Goal: Task Accomplishment & Management: Manage account settings

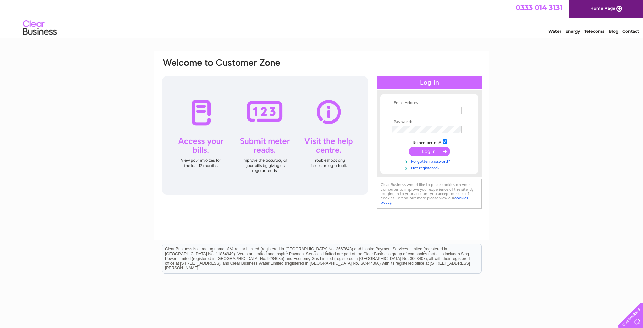
click at [421, 111] on input "text" at bounding box center [427, 110] width 70 height 7
type input "[EMAIL_ADDRESS][DOMAIN_NAME]"
click at [409, 147] on input "submit" at bounding box center [430, 151] width 42 height 9
click at [441, 153] on input "submit" at bounding box center [430, 151] width 42 height 9
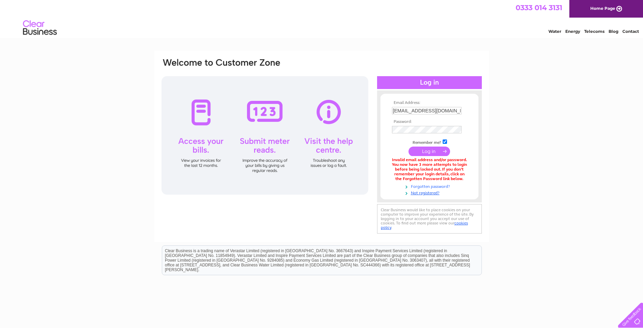
click at [434, 185] on link "Forgotten password?" at bounding box center [430, 186] width 77 height 6
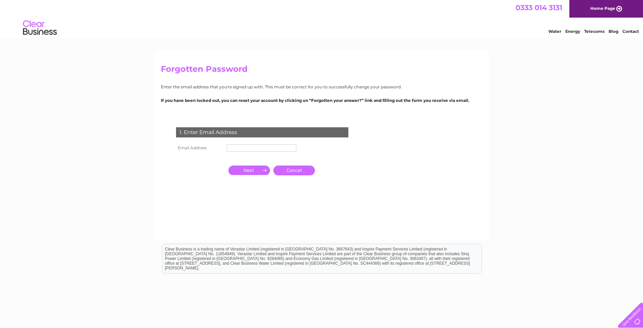
click at [270, 145] on input "text" at bounding box center [262, 147] width 70 height 7
type input "swalker.hugheswalker@gmail.com"
click at [249, 172] on input "button" at bounding box center [250, 169] width 42 height 9
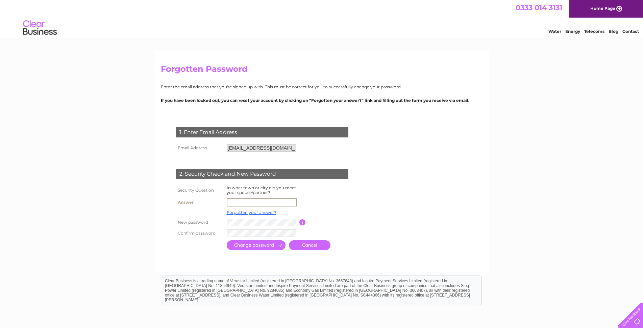
click at [285, 199] on input "text" at bounding box center [262, 202] width 70 height 8
type input "Edinburgh"
click at [257, 243] on input "submit" at bounding box center [256, 245] width 59 height 10
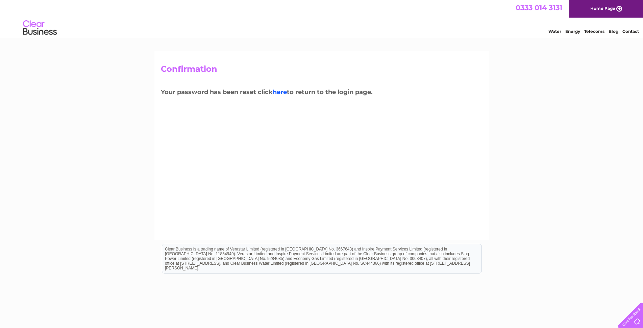
click at [283, 92] on link "here" at bounding box center [280, 91] width 14 height 7
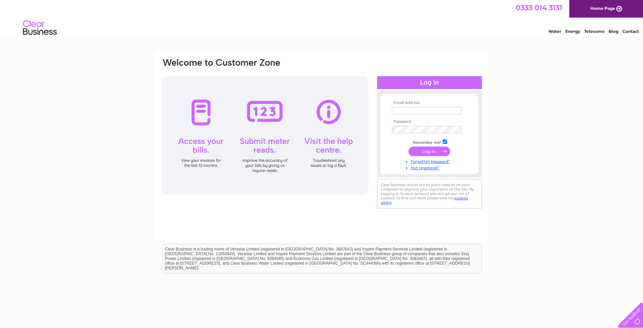
type input "[EMAIL_ADDRESS][DOMAIN_NAME]"
click at [375, 129] on div "Email Address: swalker.hugheswalker@gmail.com Password:" at bounding box center [322, 133] width 322 height 153
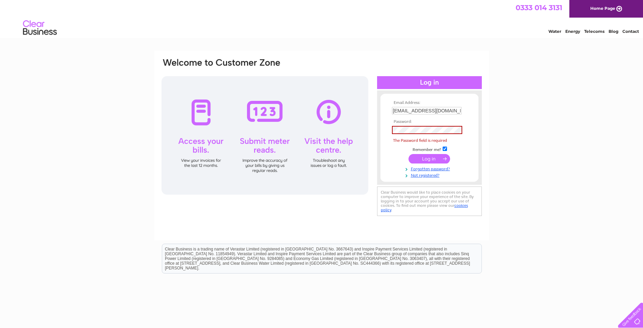
click at [557, 156] on div "Email Address: swalker.hugheswalker@gmail.com Password:" at bounding box center [321, 203] width 643 height 305
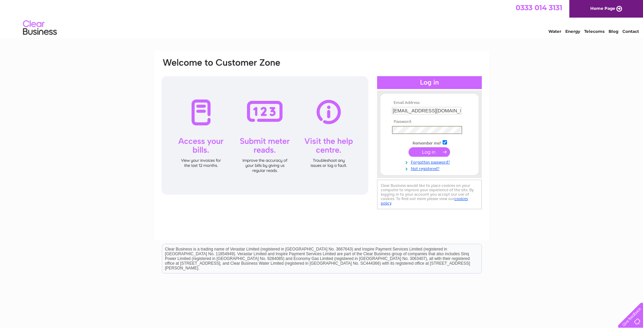
click at [430, 153] on input "submit" at bounding box center [430, 151] width 42 height 9
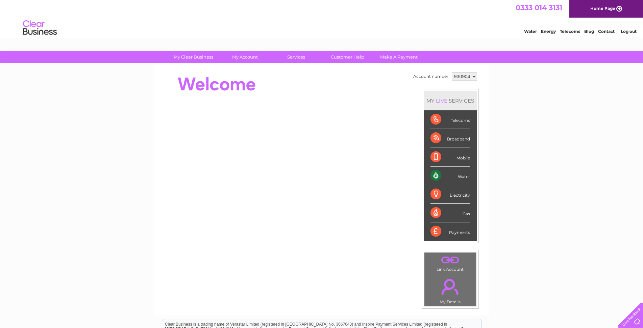
click at [463, 175] on div "Water" at bounding box center [451, 175] width 40 height 19
click at [437, 177] on div "Water" at bounding box center [451, 175] width 40 height 19
click at [528, 31] on link "Water" at bounding box center [530, 31] width 13 height 5
click at [436, 174] on div "Water" at bounding box center [451, 175] width 40 height 19
click at [467, 175] on div "Water" at bounding box center [451, 175] width 40 height 19
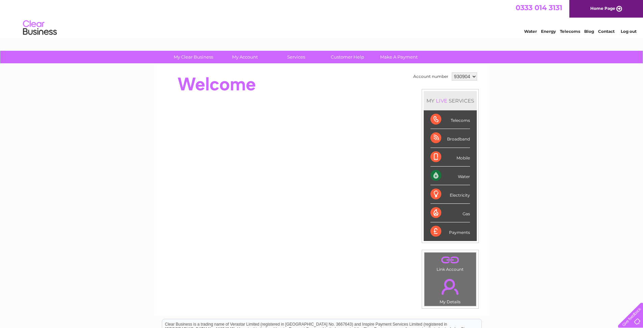
click at [531, 31] on link "Water" at bounding box center [530, 31] width 13 height 5
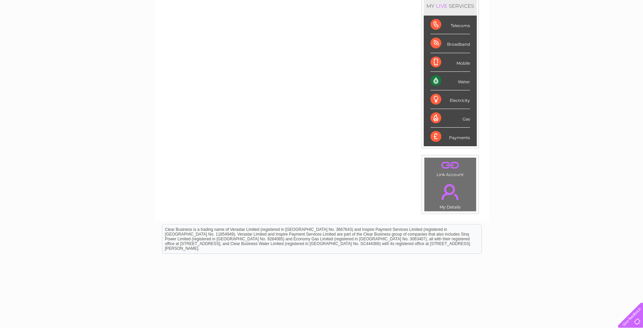
scroll to position [108, 0]
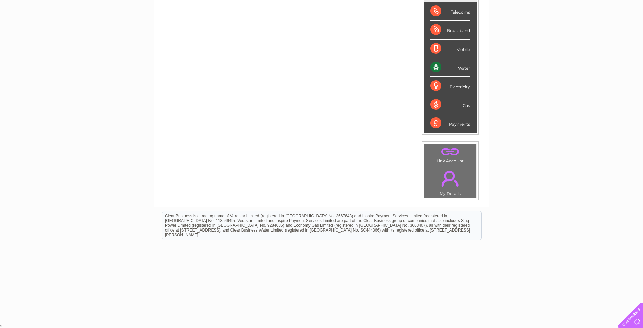
drag, startPoint x: 648, startPoint y: 136, endPoint x: 574, endPoint y: 7, distance: 148.9
click at [447, 179] on link "." at bounding box center [450, 178] width 48 height 24
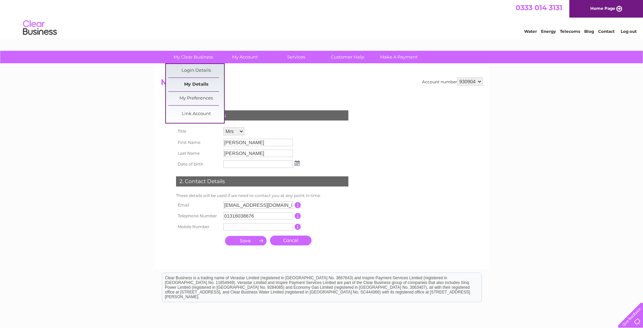
click at [195, 83] on link "My Details" at bounding box center [196, 85] width 56 height 14
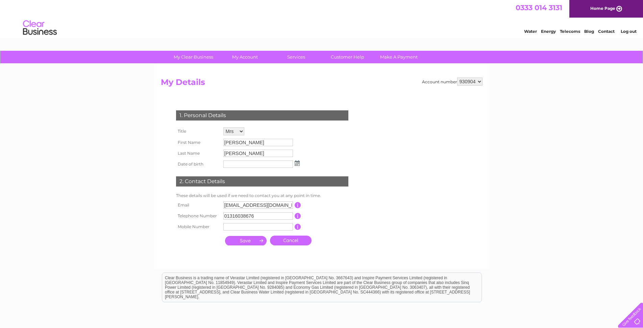
click at [480, 82] on select "930904" at bounding box center [470, 81] width 25 height 8
click at [514, 87] on div "My Clear Business Login Details My Details My Preferences Link Account My Accou…" at bounding box center [321, 218] width 643 height 334
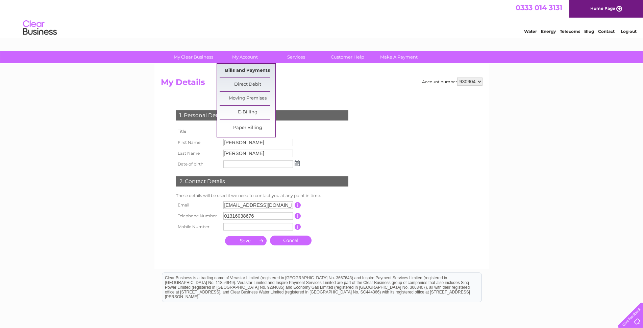
click at [243, 69] on link "Bills and Payments" at bounding box center [248, 71] width 56 height 14
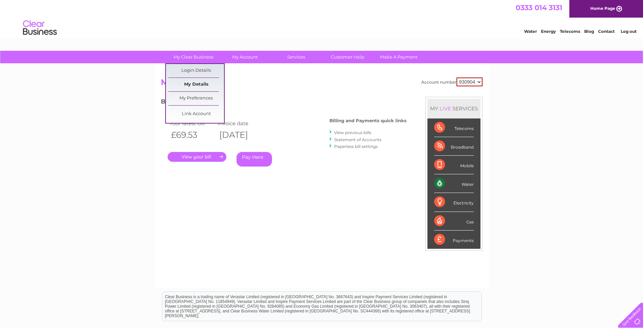
click at [194, 85] on link "My Details" at bounding box center [196, 85] width 56 height 14
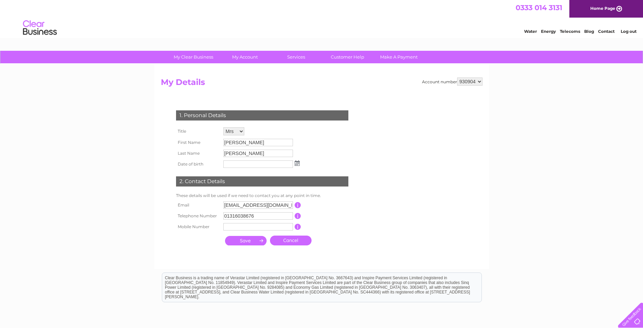
click at [238, 133] on select "Mr Mrs Ms Miss Dr Rev Prof Other" at bounding box center [234, 131] width 21 height 8
select select "Miss"
click at [224, 127] on select "Mr Mrs Ms Miss Dr Rev Prof Other" at bounding box center [235, 131] width 22 height 9
drag, startPoint x: 250, startPoint y: 145, endPoint x: 168, endPoint y: 145, distance: 82.2
click at [168, 145] on div "1. Personal Details Title Mr Mrs Ms Miss Dr Rev Prof Other First Name [PERSON_N…" at bounding box center [264, 176] width 206 height 146
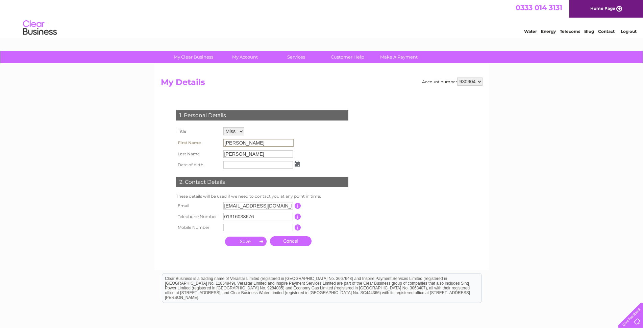
click at [342, 144] on div "1. Personal Details Title Mr Mrs Ms Miss Dr Rev Prof Other First Name [PERSON_N…" at bounding box center [264, 176] width 206 height 146
drag, startPoint x: 256, startPoint y: 155, endPoint x: 179, endPoint y: 156, distance: 76.4
click at [179, 156] on tr "Last Name [PERSON_NAME]" at bounding box center [237, 153] width 127 height 11
click at [322, 136] on div "1. Personal Details Title Mr Mrs Ms Miss Dr Rev Prof Other First Name [PERSON_N…" at bounding box center [264, 176] width 206 height 146
